Goal: Information Seeking & Learning: Check status

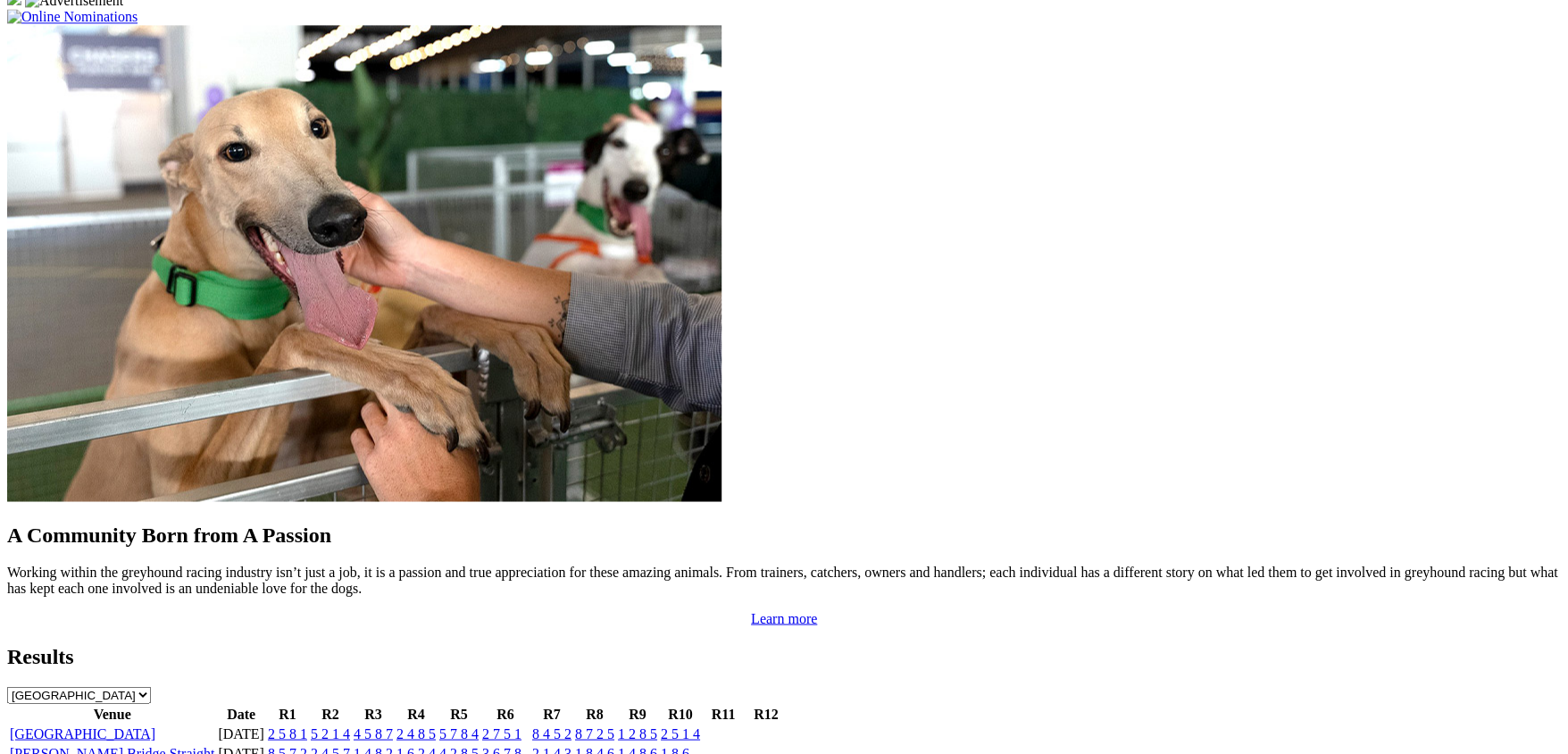
scroll to position [1386, 0]
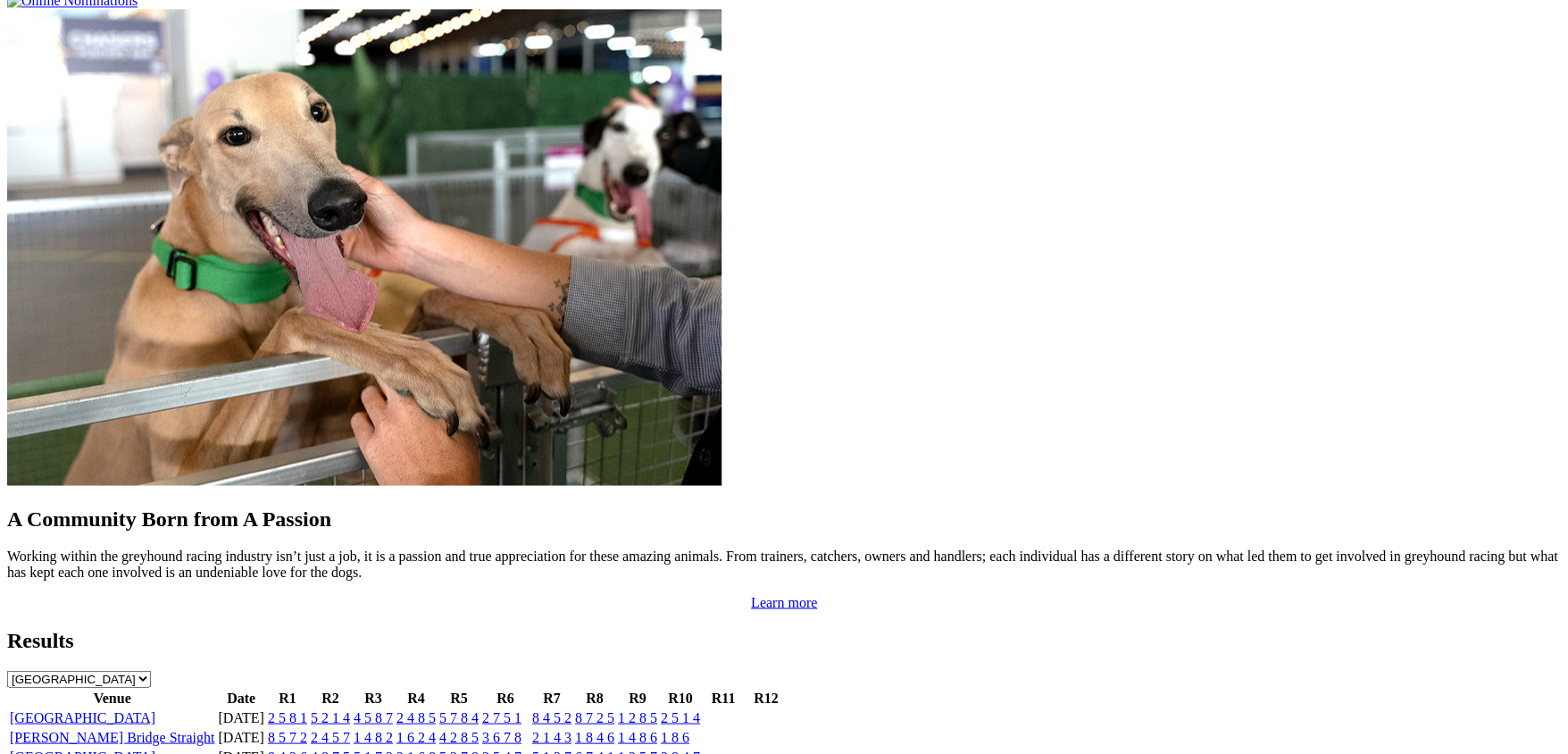
click at [214, 729] on link "[PERSON_NAME] Bridge Straight" at bounding box center [112, 737] width 205 height 15
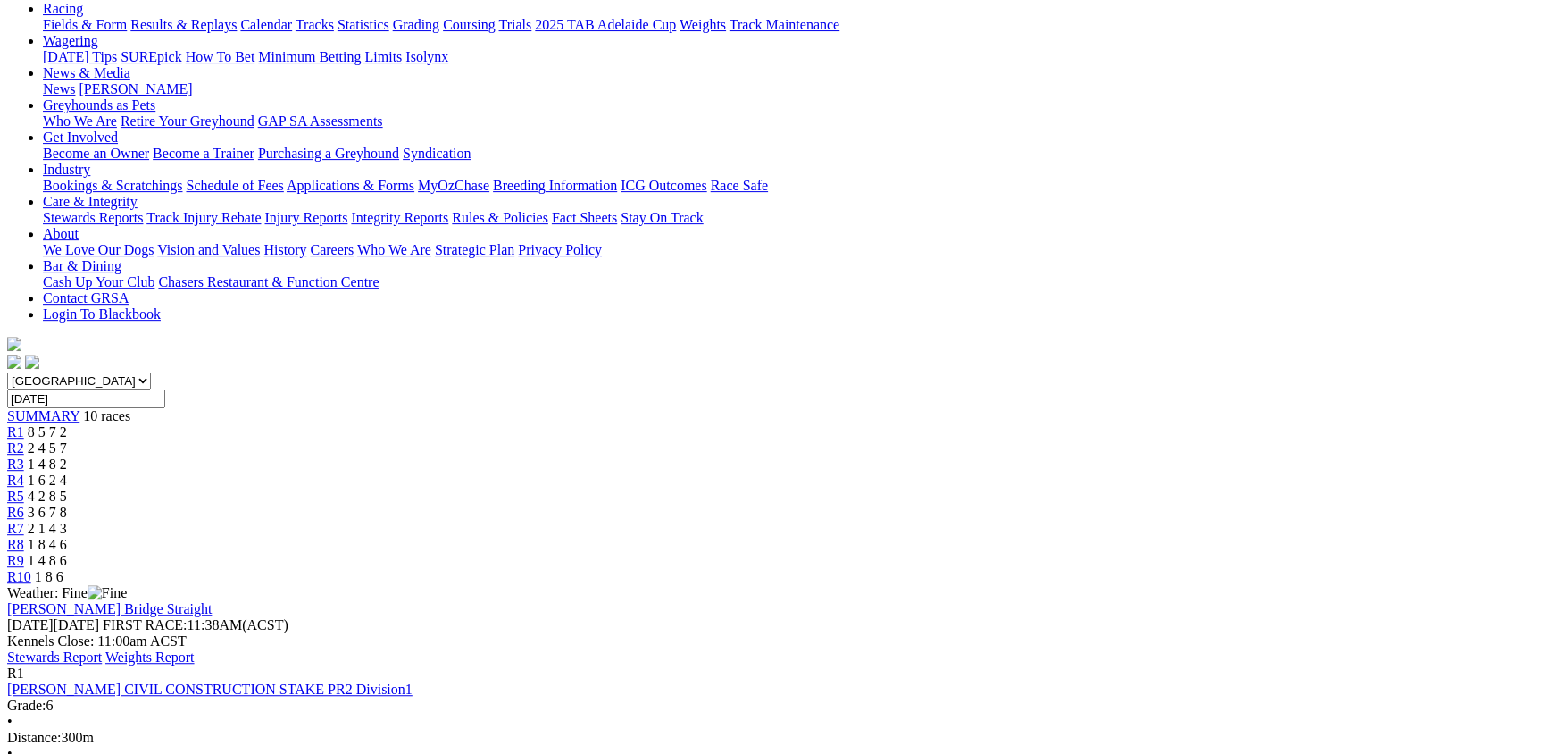
scroll to position [178, 0]
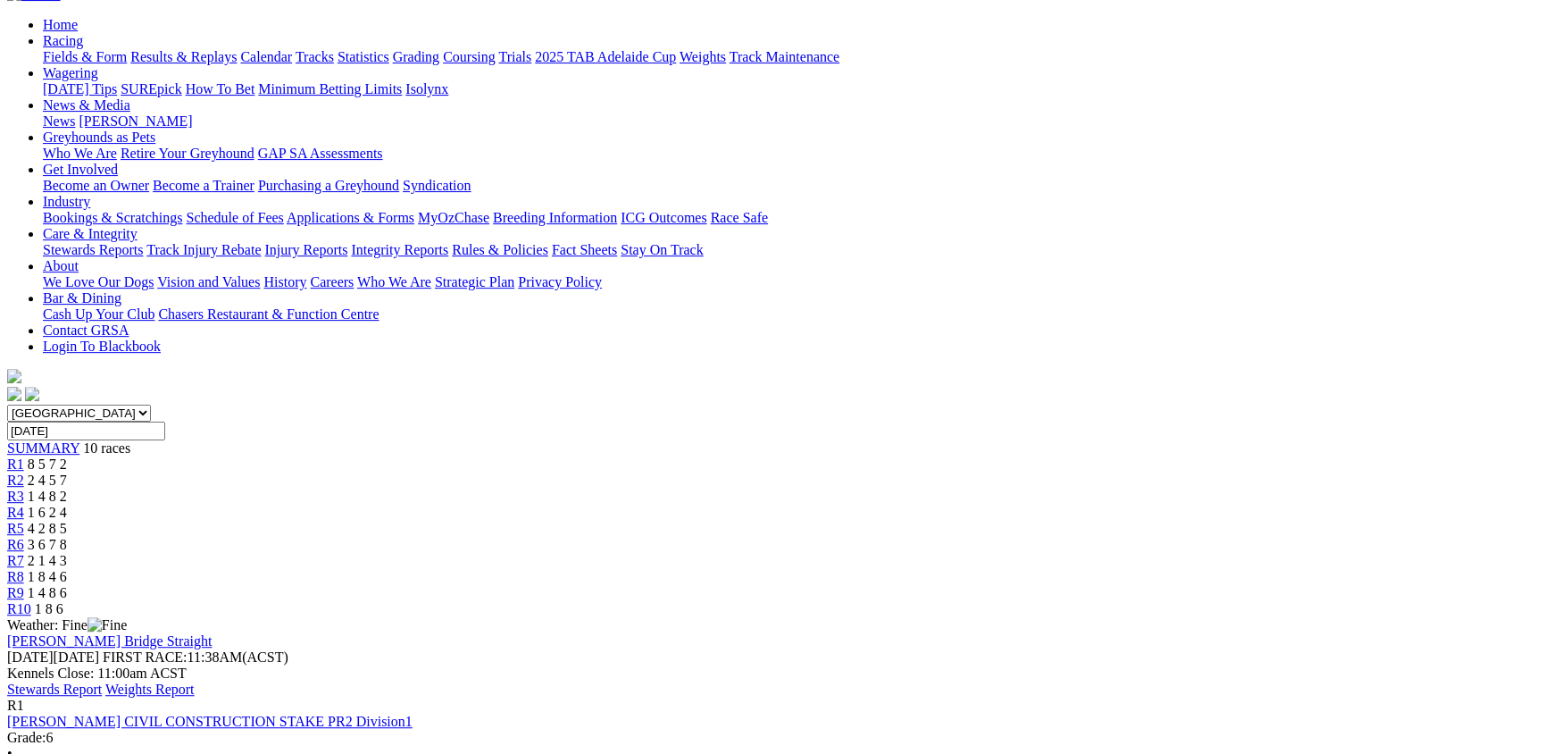
click at [101, 682] on link "Stewards Report" at bounding box center [54, 689] width 95 height 15
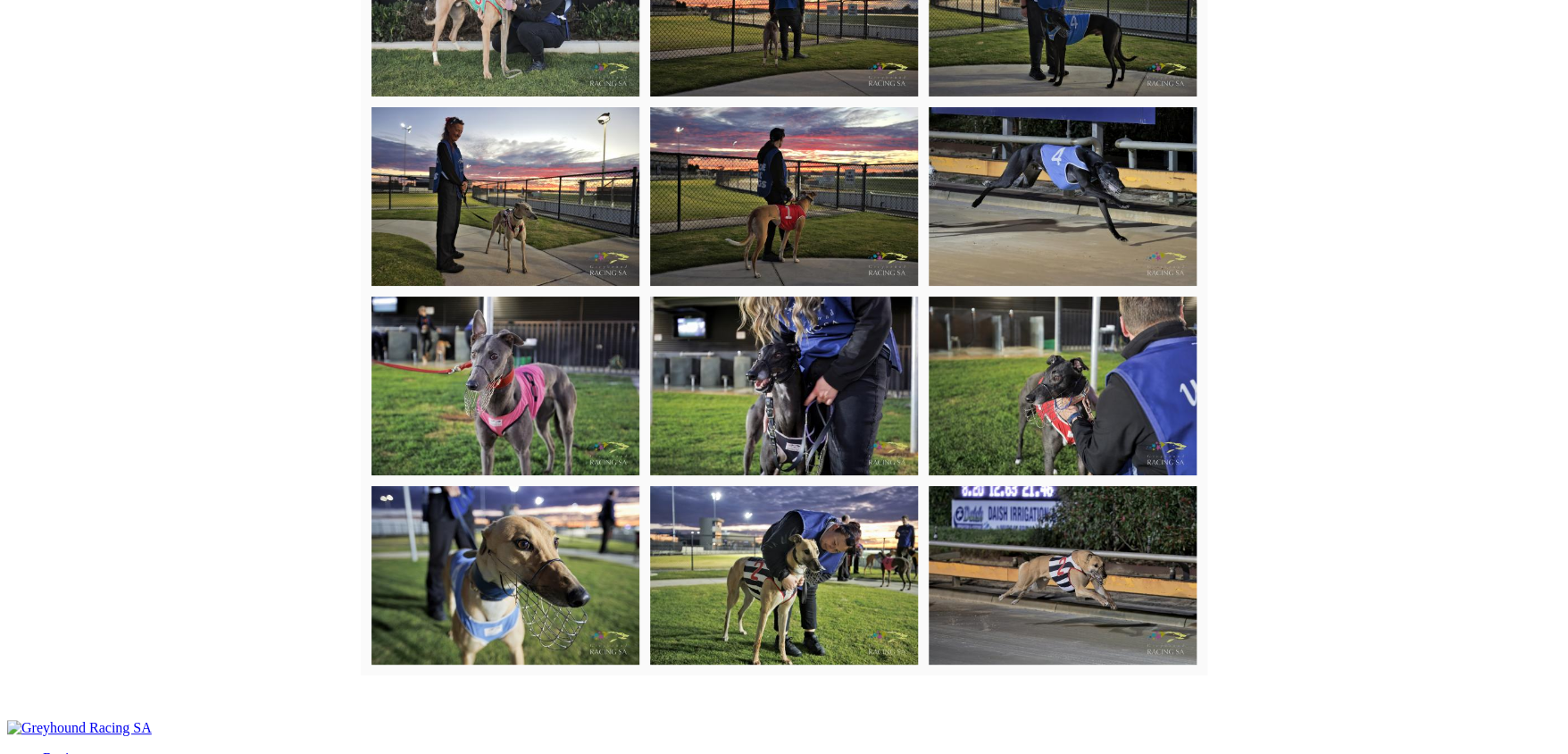
scroll to position [4754, 0]
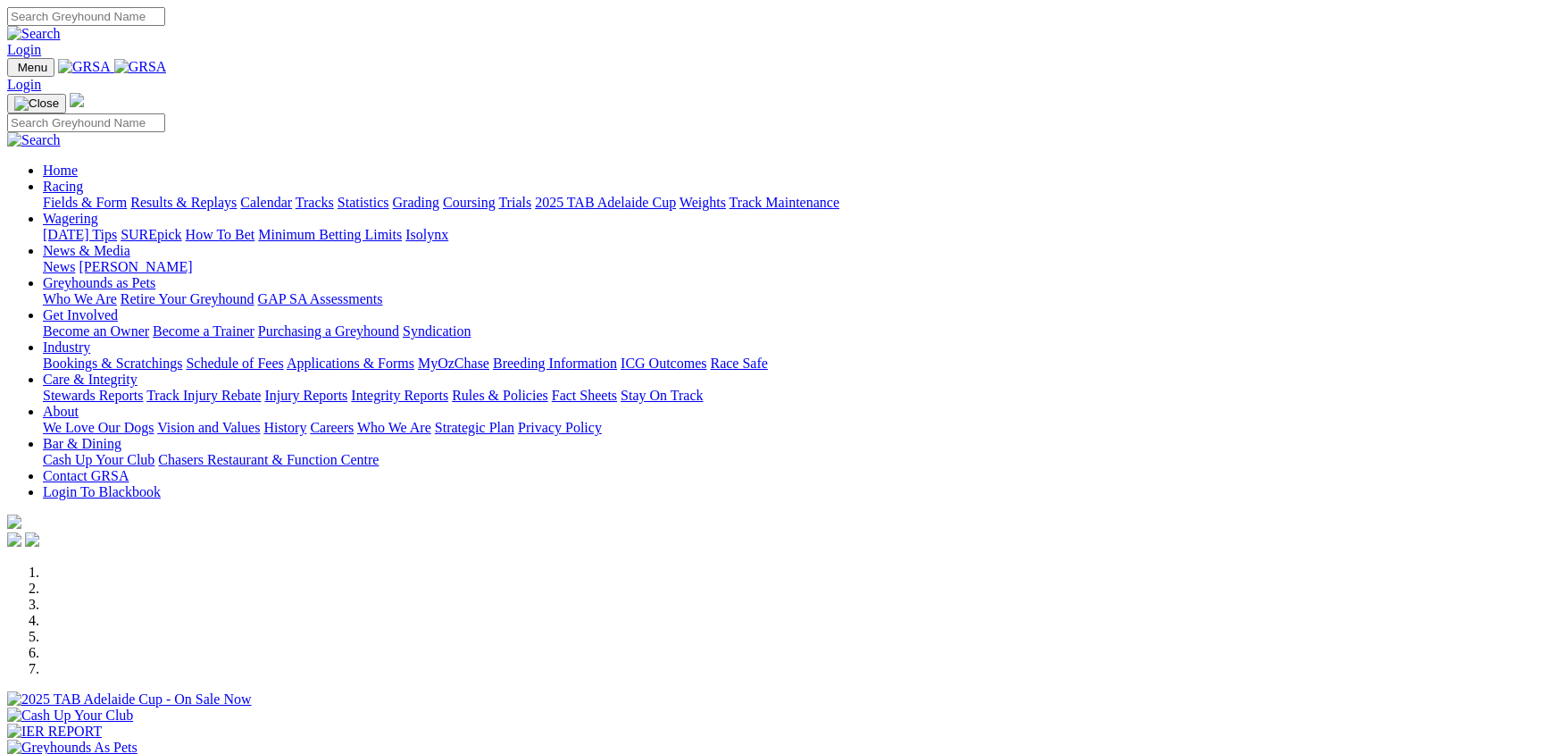
scroll to position [1388, 0]
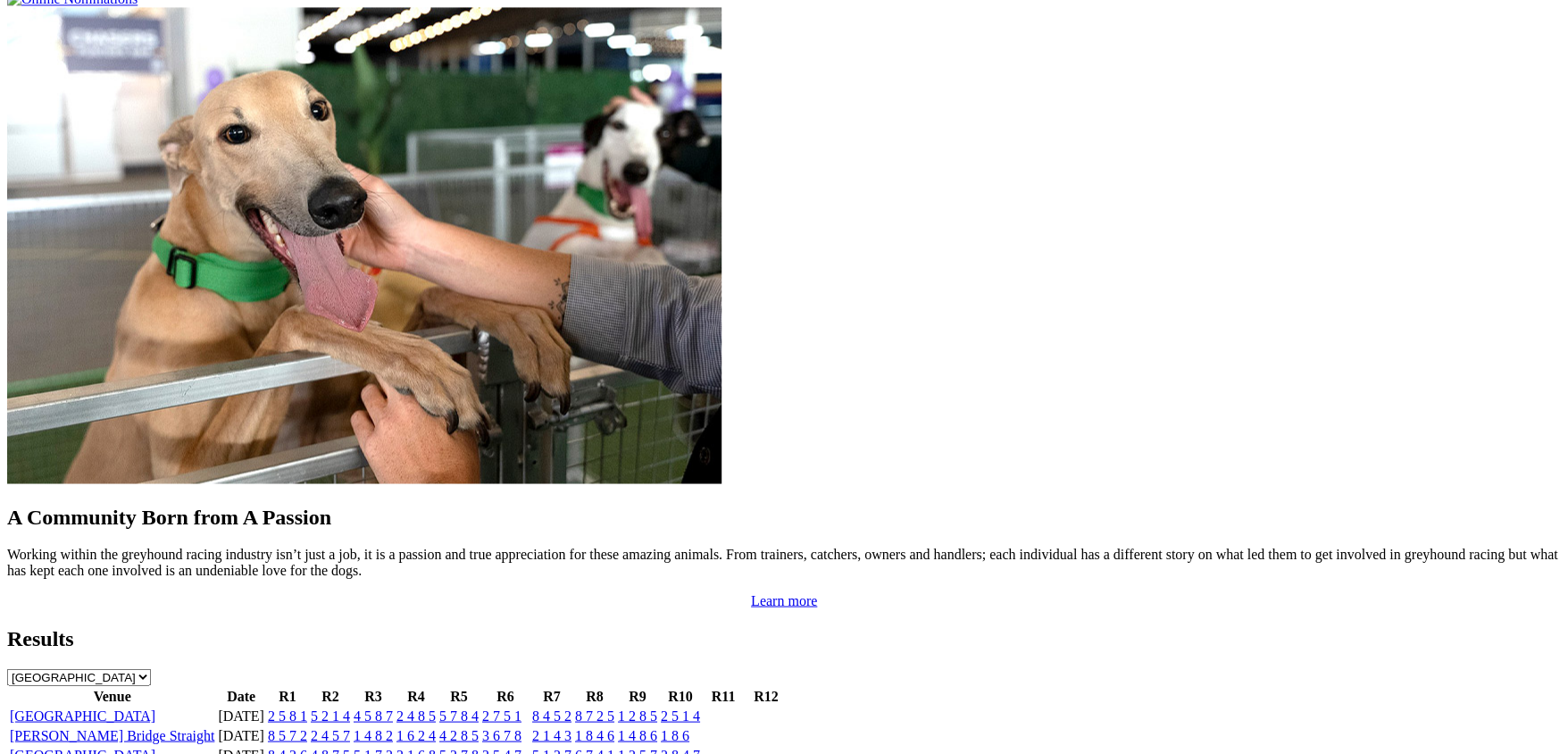
click at [155, 708] on link "[GEOGRAPHIC_DATA]" at bounding box center [82, 715] width 146 height 15
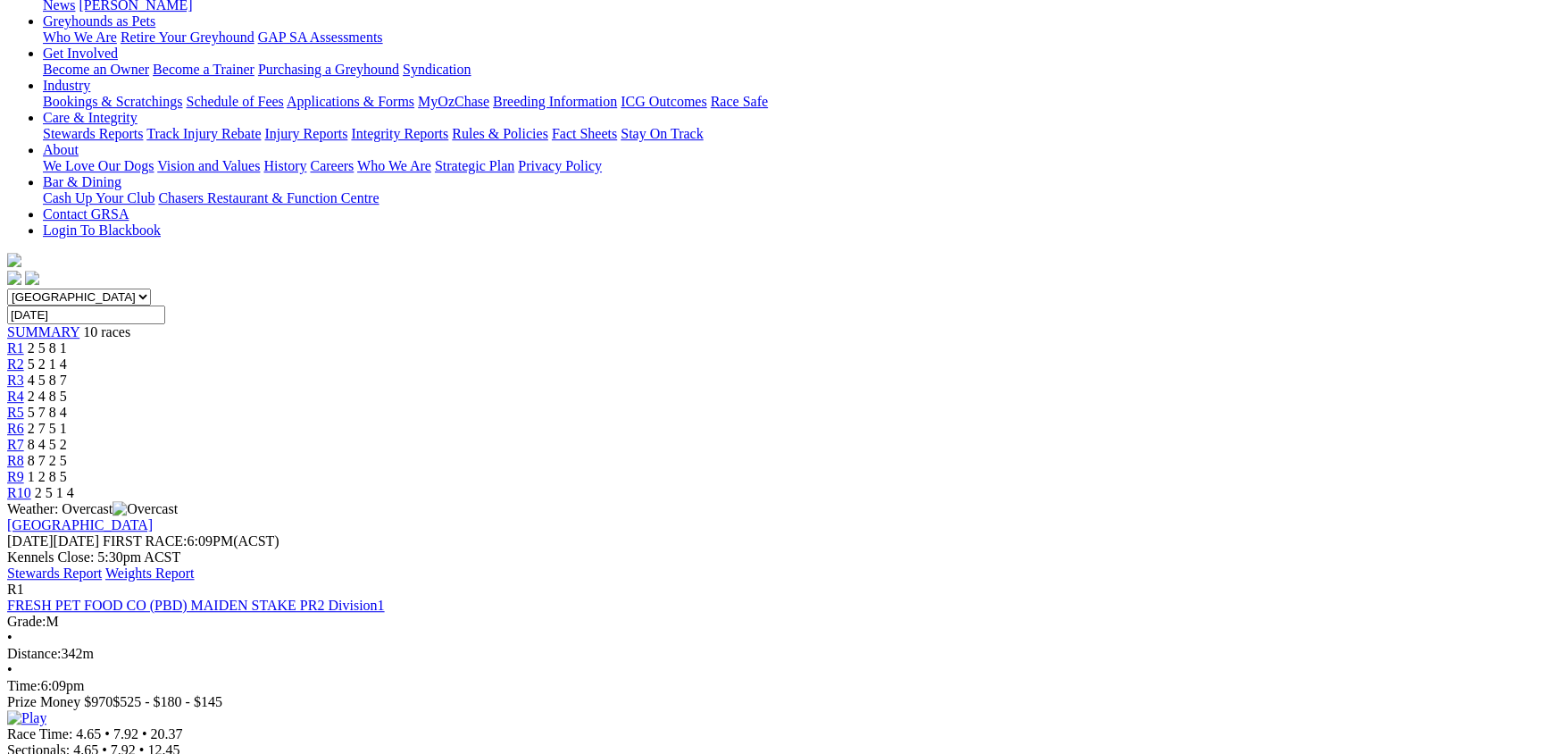
scroll to position [268, 0]
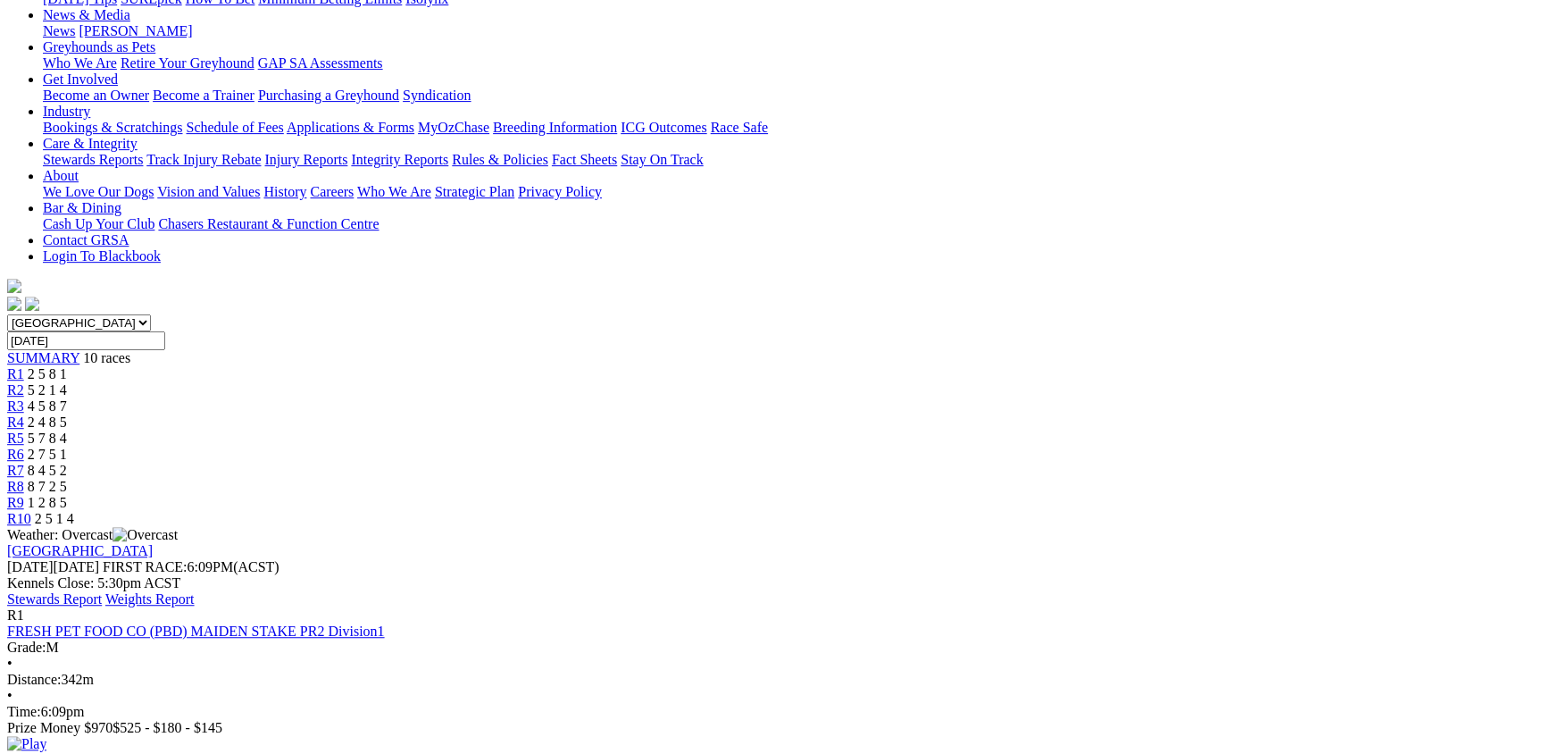
click at [101, 591] on link "Stewards Report" at bounding box center [54, 599] width 95 height 15
